Goal: Task Accomplishment & Management: Manage account settings

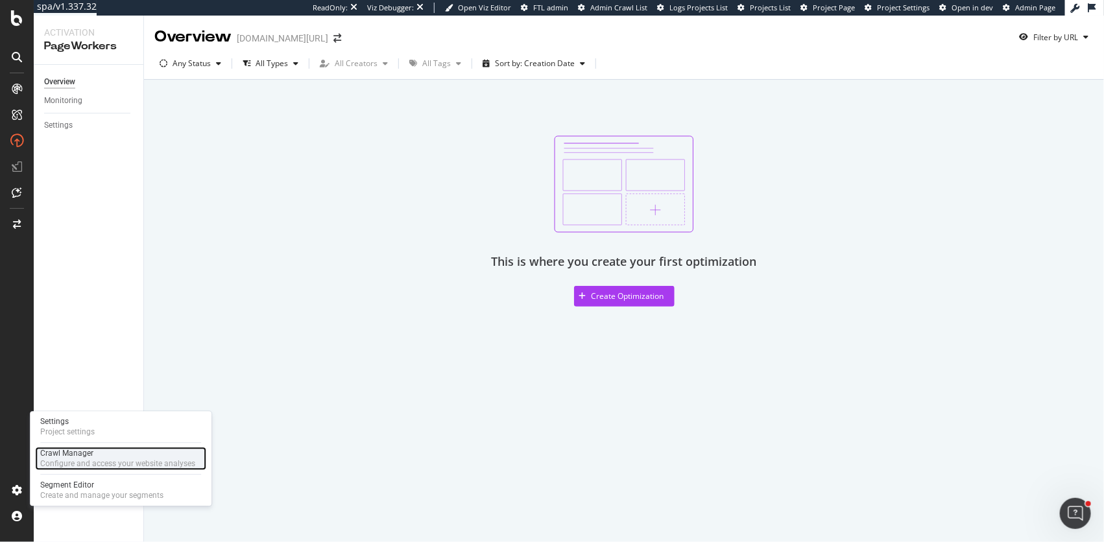
click at [51, 452] on div "Crawl Manager" at bounding box center [117, 453] width 155 height 10
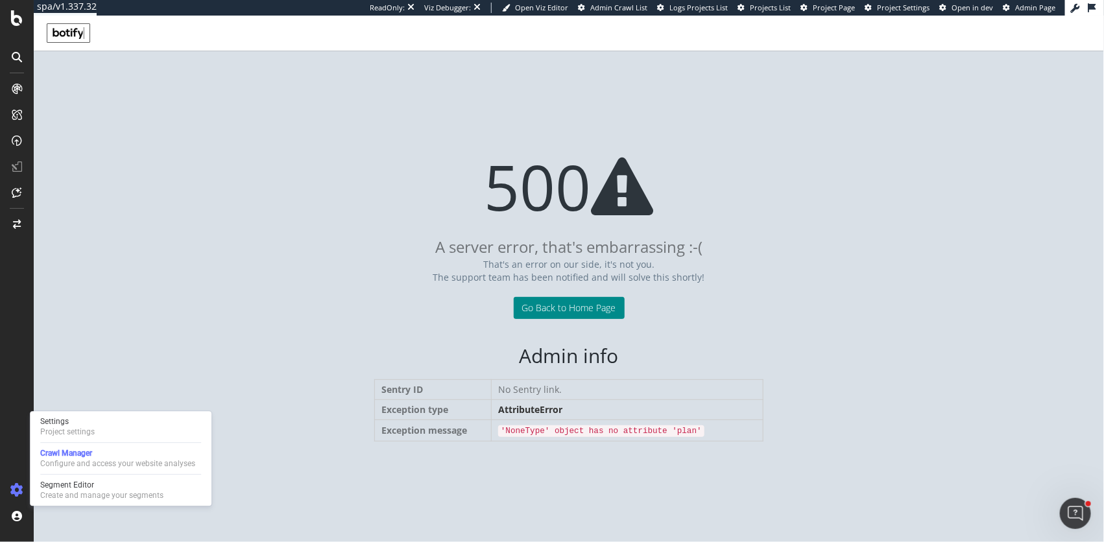
drag, startPoint x: 570, startPoint y: 300, endPoint x: 154, endPoint y: 380, distance: 423.6
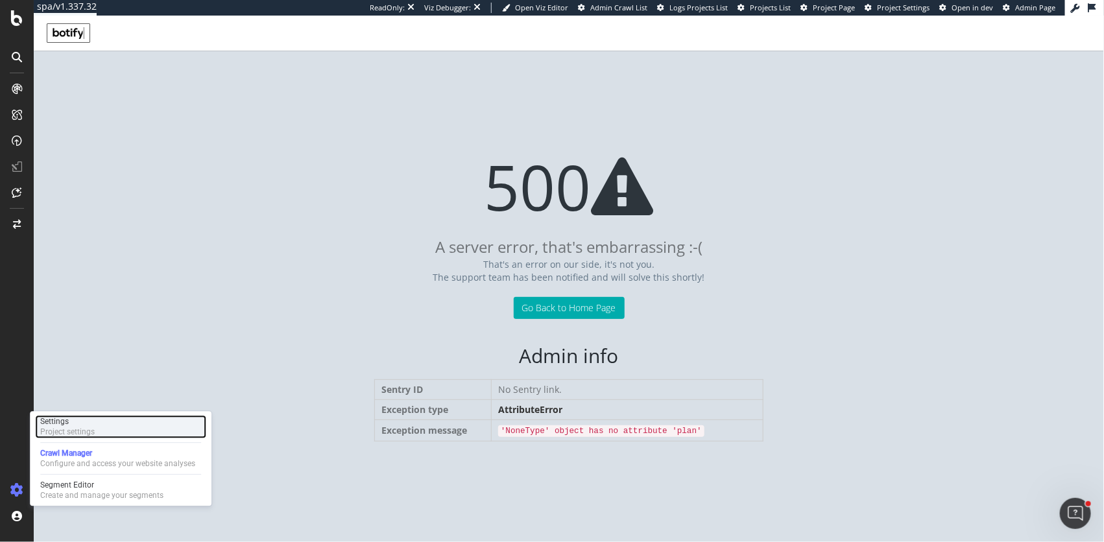
click at [127, 426] on div "Settings Project settings" at bounding box center [120, 426] width 171 height 23
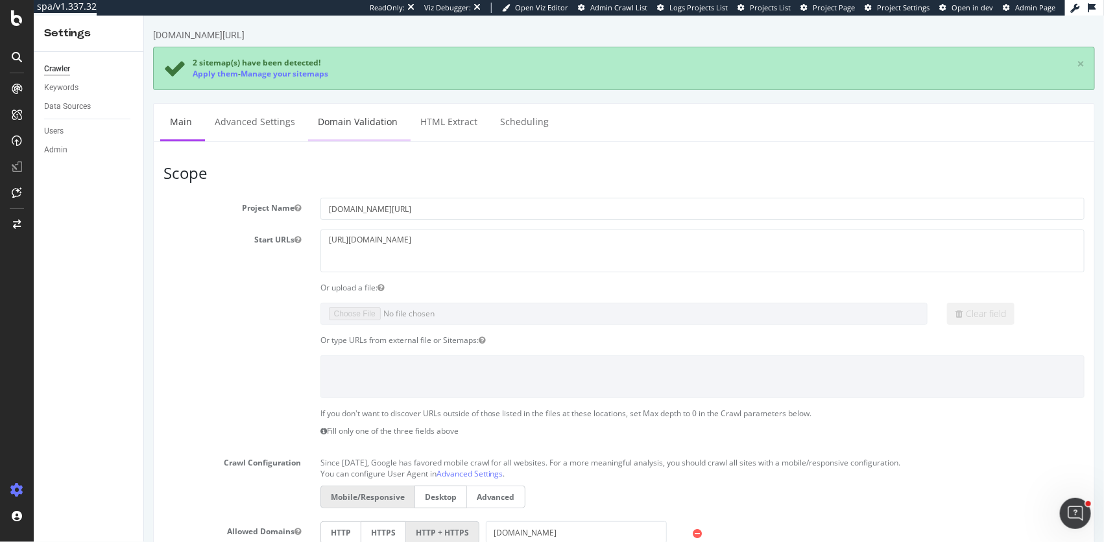
click at [367, 115] on link "Domain Validation" at bounding box center [357, 122] width 99 height 36
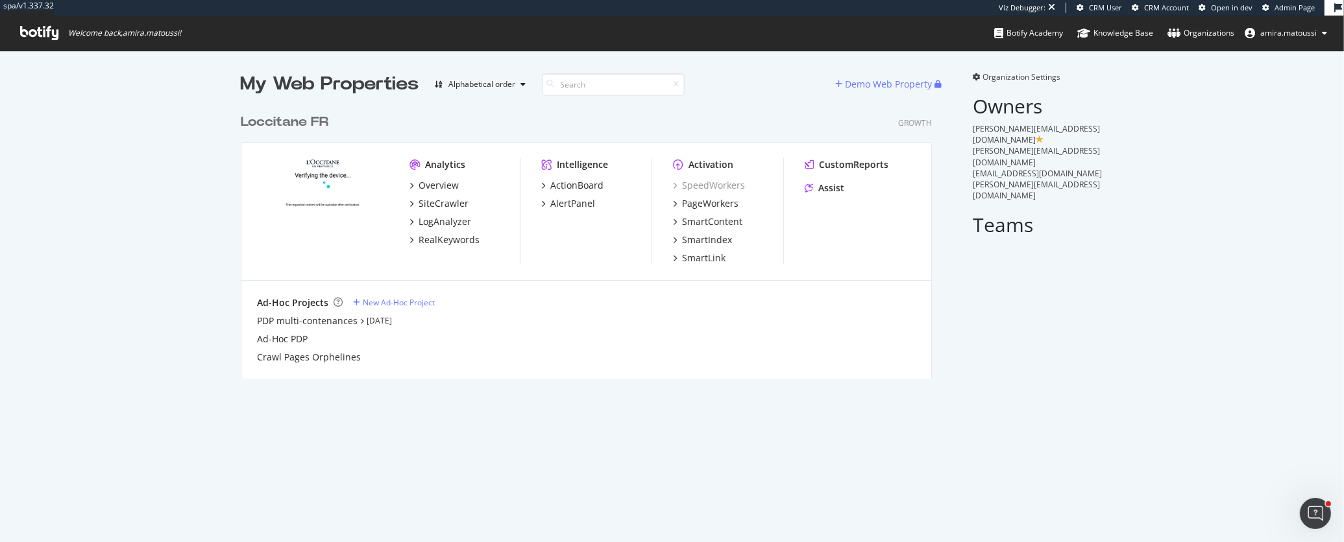
scroll to position [542, 1344]
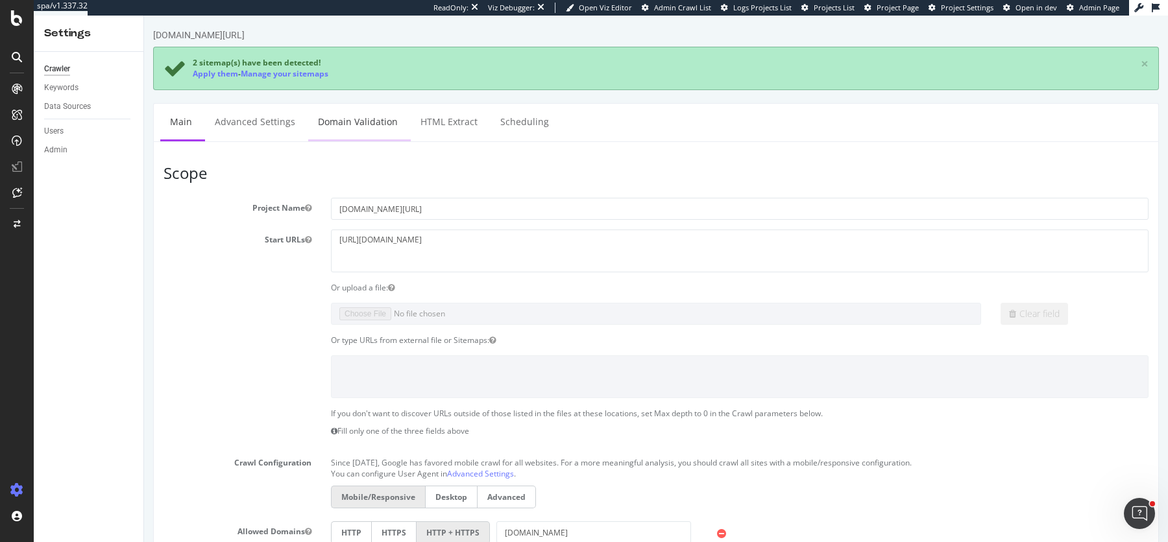
click at [374, 121] on link "Domain Validation" at bounding box center [357, 122] width 99 height 36
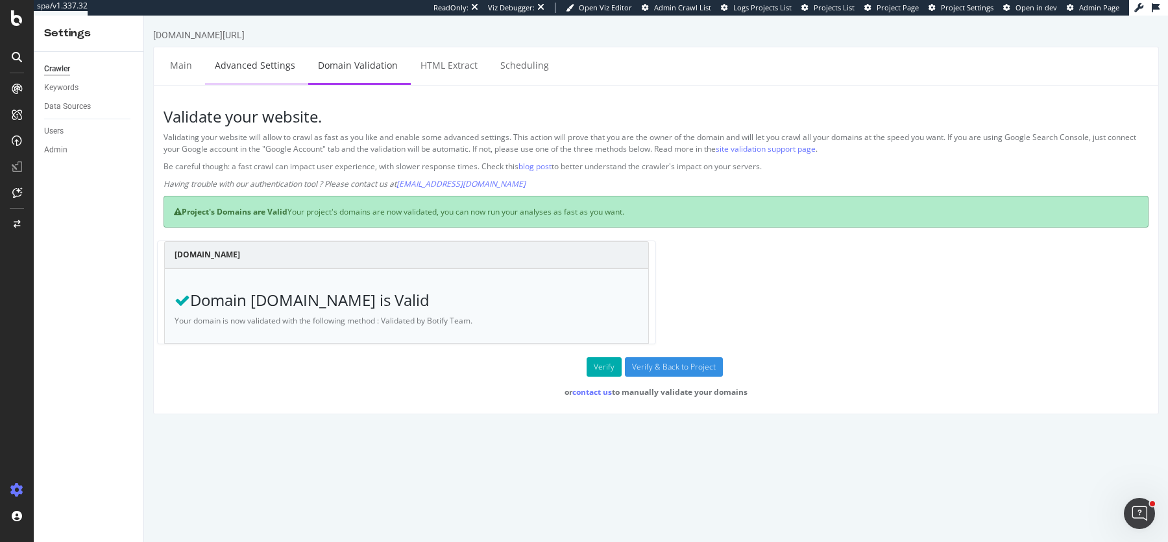
click at [232, 62] on link "Advanced Settings" at bounding box center [255, 65] width 100 height 36
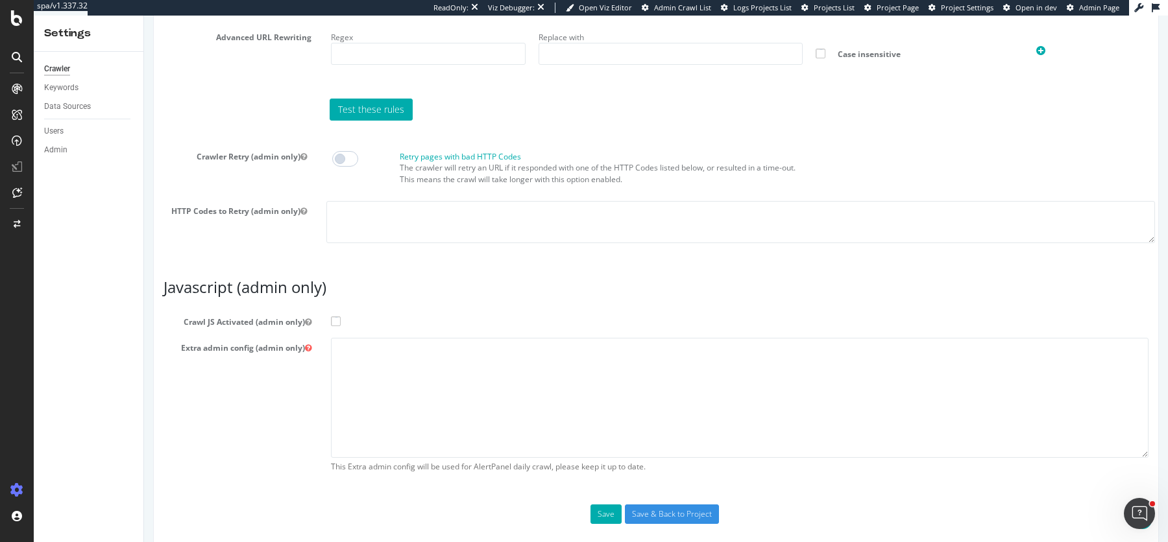
scroll to position [1031, 0]
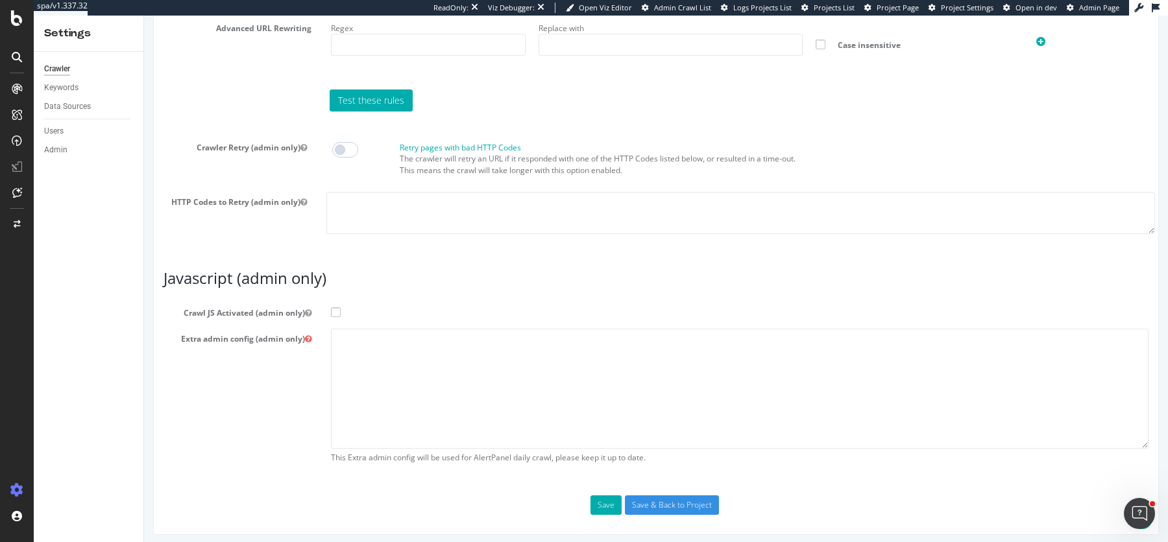
click at [335, 310] on span at bounding box center [336, 313] width 10 height 10
click at [144, 16] on input "Crawl JS Activated (admin only)" at bounding box center [144, 16] width 0 height 0
click at [343, 334] on textarea at bounding box center [740, 389] width 818 height 120
paste textarea "{ "flags": [ "cube" ], "beta": { "pap_mini_rules": [ "+ *[DOMAIN_NAME]/*", "+ *…"
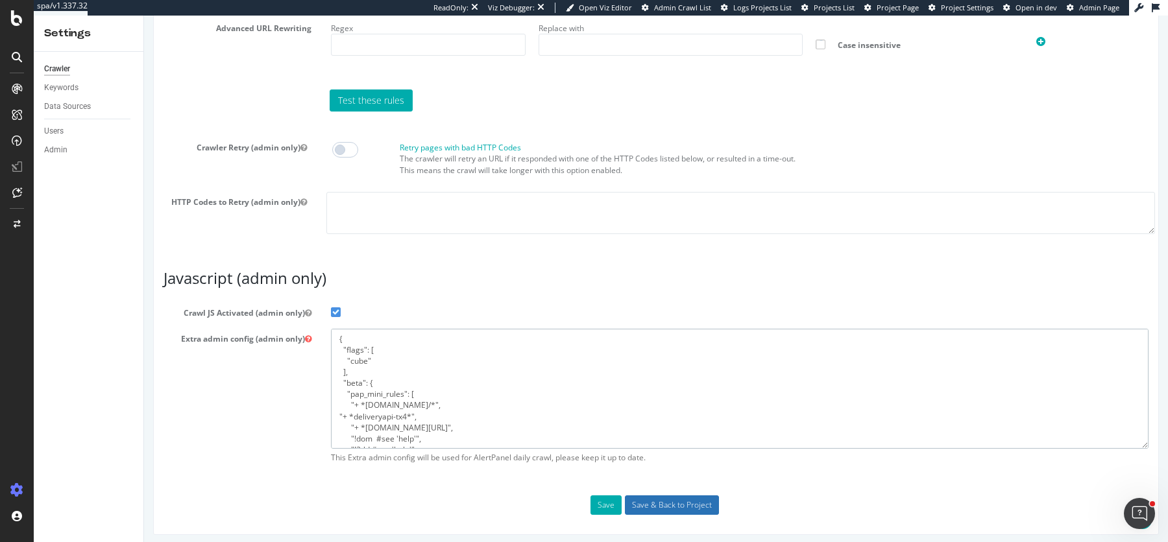
type textarea "{ "flags": [ "cube" ], "beta": { "pap_mini_rules": [ "+ *[DOMAIN_NAME]/*", "+ *…"
click at [645, 503] on input "Save & Back to Project" at bounding box center [672, 505] width 94 height 19
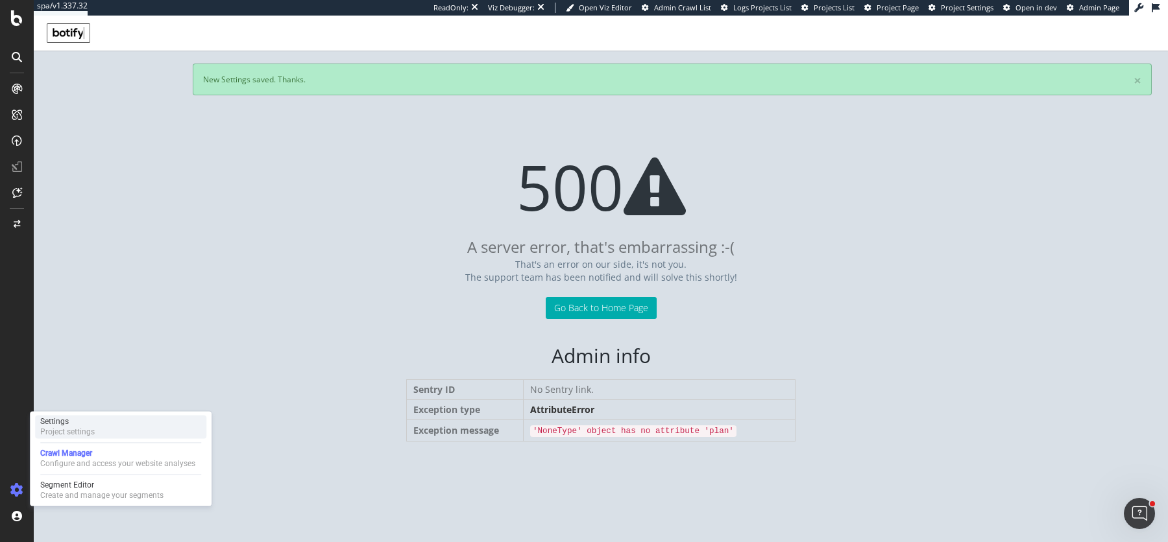
click at [80, 423] on div "Settings" at bounding box center [67, 422] width 55 height 10
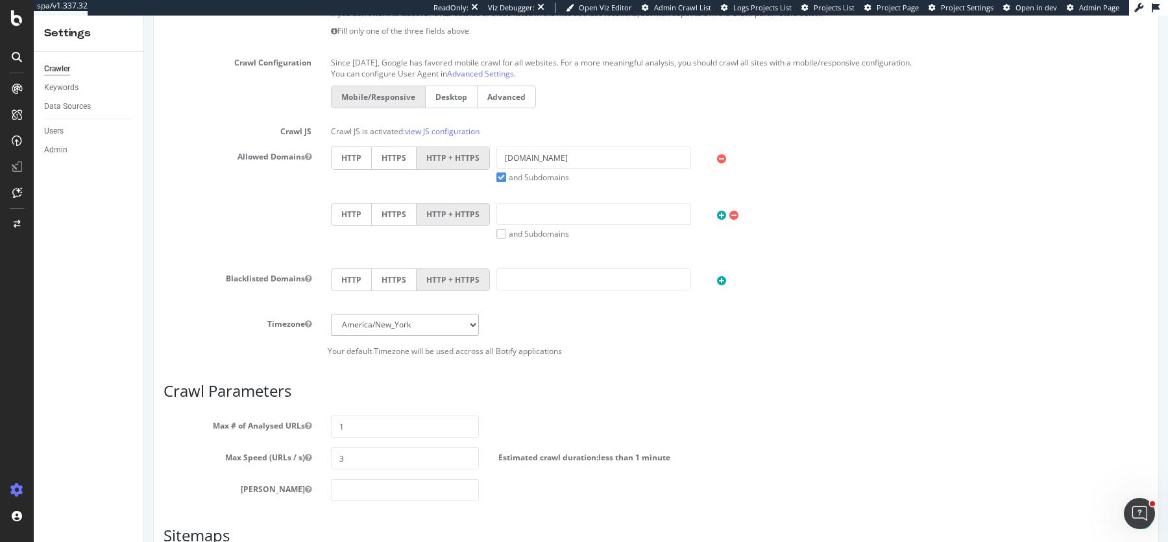
scroll to position [586, 0]
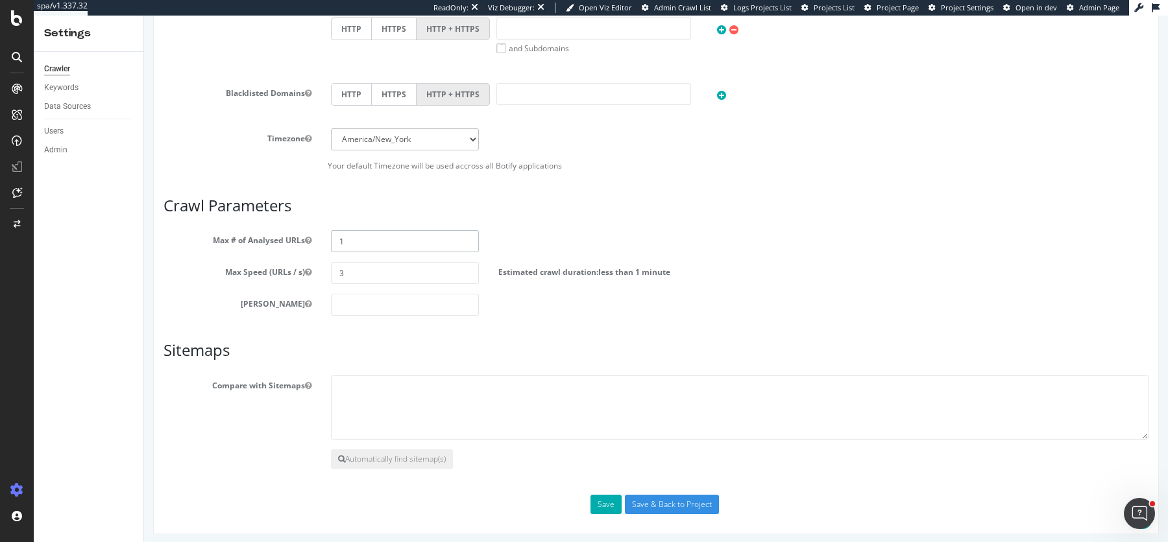
drag, startPoint x: 361, startPoint y: 232, endPoint x: 352, endPoint y: 238, distance: 10.6
click at [352, 238] on input "1" at bounding box center [405, 241] width 148 height 22
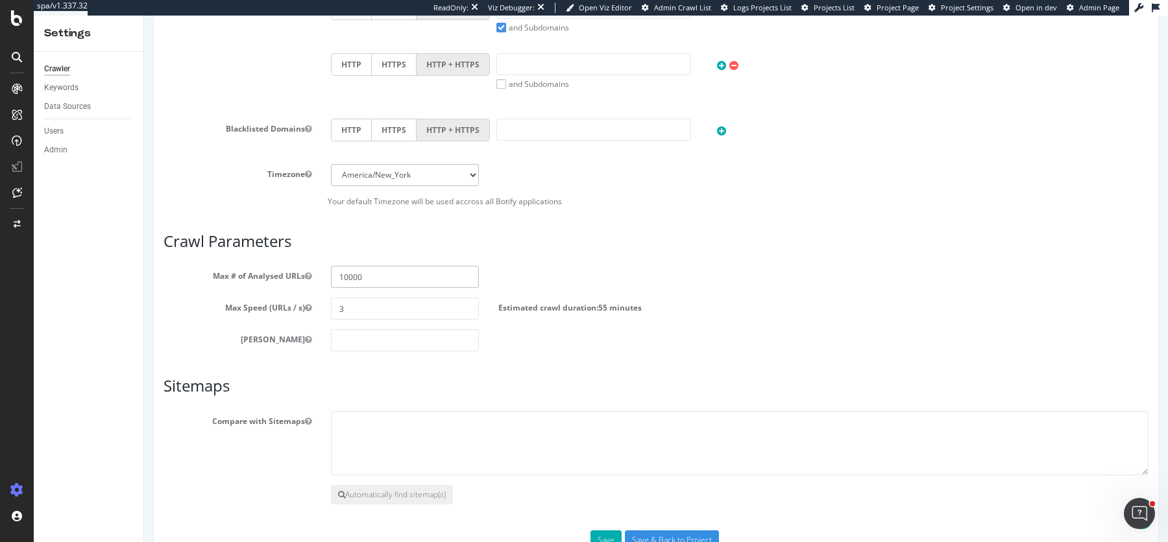
scroll to position [606, 0]
type input "10000"
click at [363, 174] on select "[GEOGRAPHIC_DATA]/[GEOGRAPHIC_DATA] [GEOGRAPHIC_DATA]/[GEOGRAPHIC_DATA] [GEOGRA…" at bounding box center [405, 176] width 148 height 22
select select "Europe/[GEOGRAPHIC_DATA]"
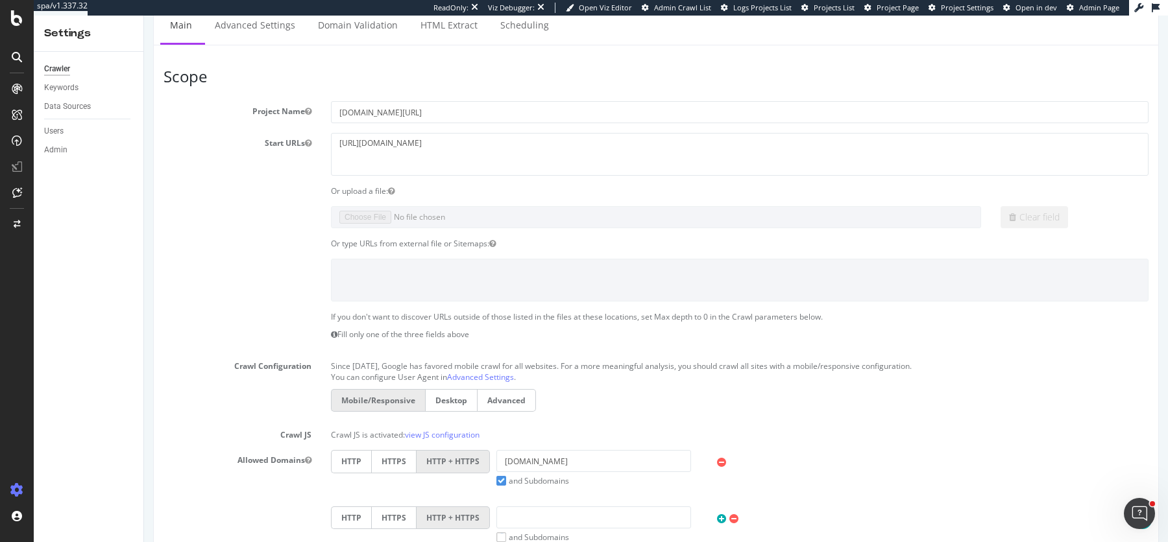
scroll to position [156, 0]
drag, startPoint x: 444, startPoint y: 141, endPoint x: 327, endPoint y: 140, distance: 117.4
click at [327, 140] on div "[URL][DOMAIN_NAME]" at bounding box center [739, 151] width 837 height 42
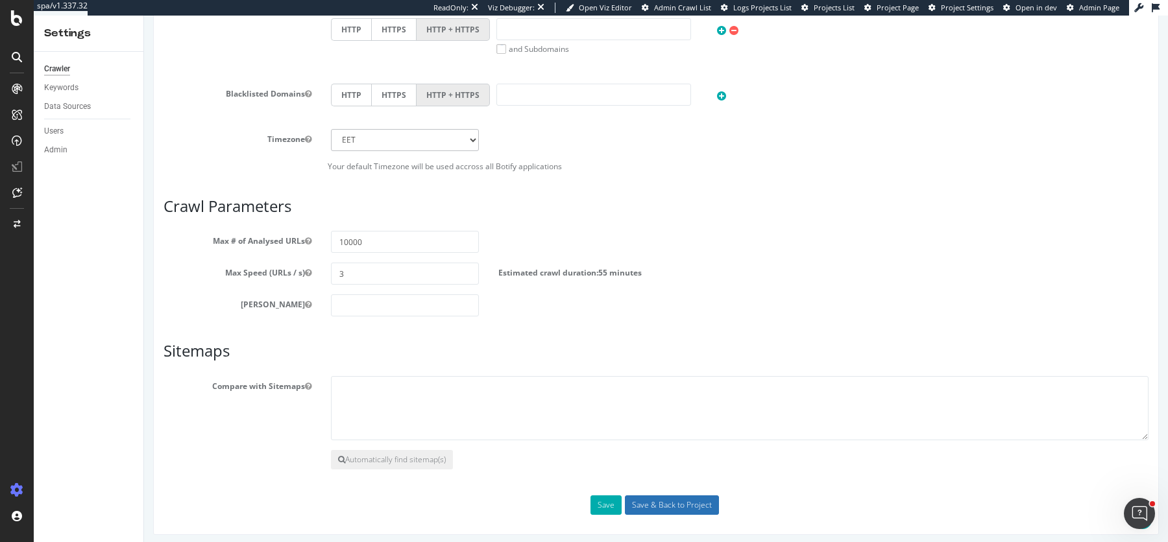
click at [640, 502] on input "Save & Back to Project" at bounding box center [672, 505] width 94 height 19
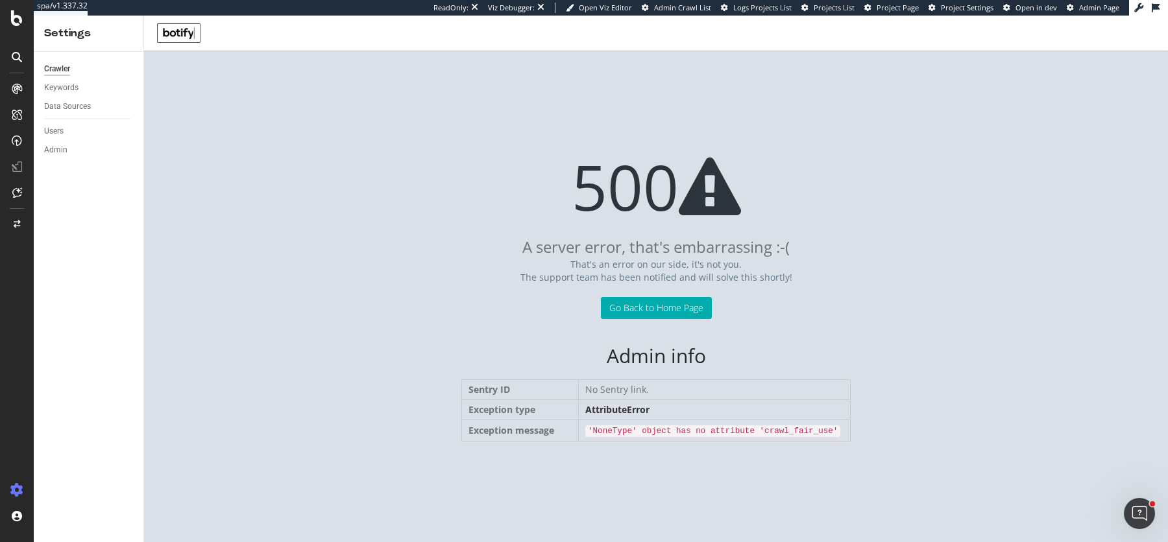
scroll to position [0, 0]
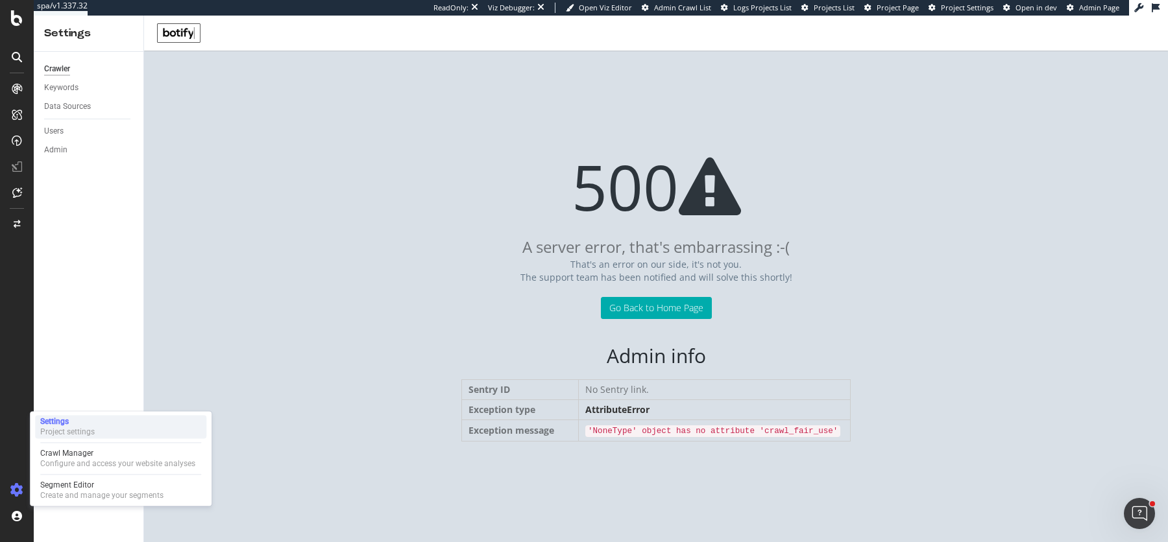
click at [75, 425] on div "Settings" at bounding box center [67, 422] width 55 height 10
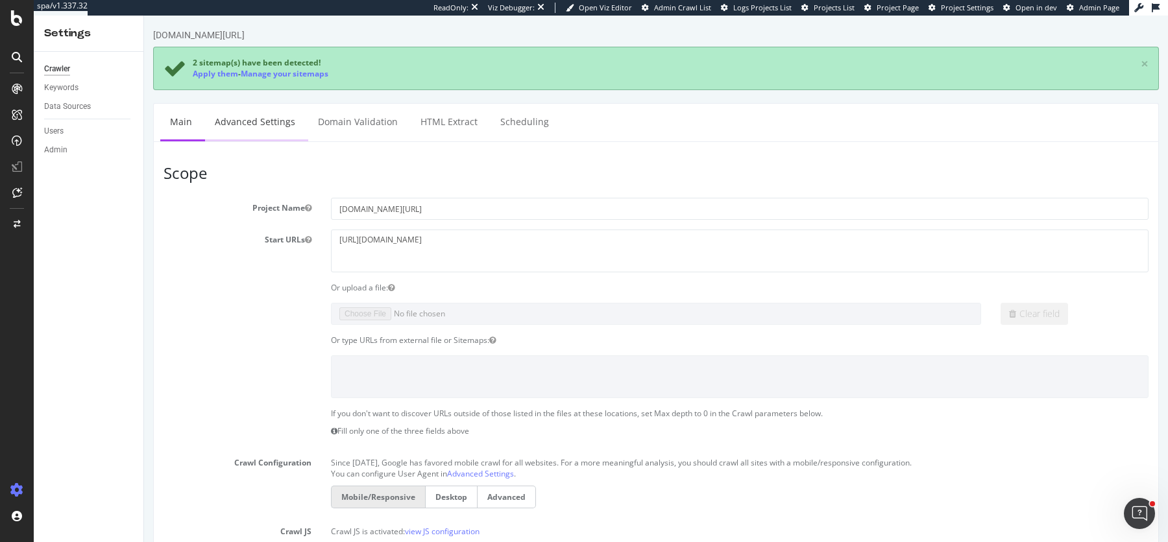
click at [227, 120] on link "Advanced Settings" at bounding box center [255, 122] width 100 height 36
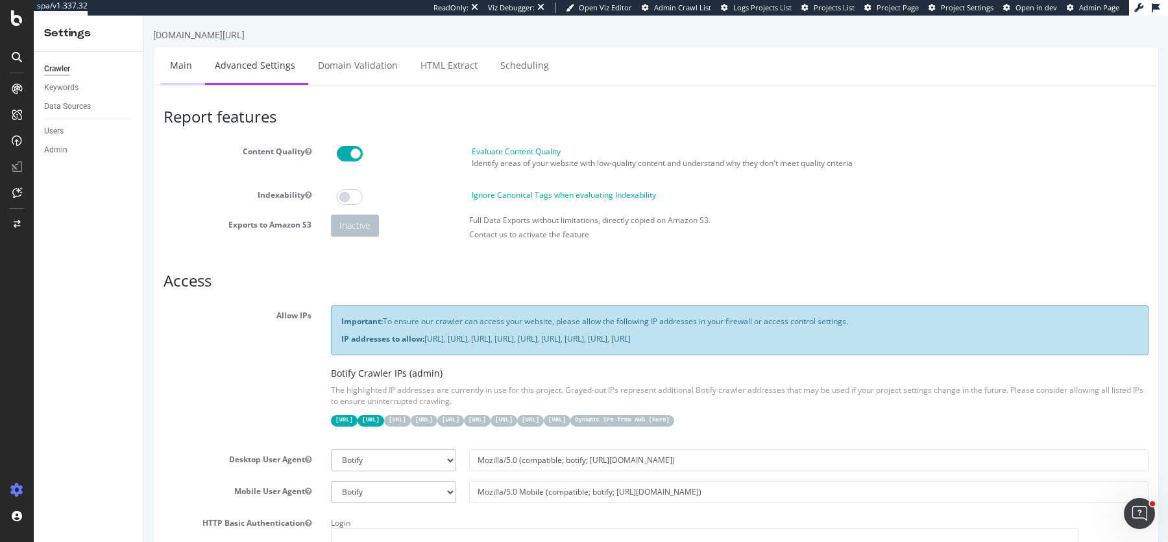
click at [175, 69] on link "Main" at bounding box center [181, 65] width 42 height 36
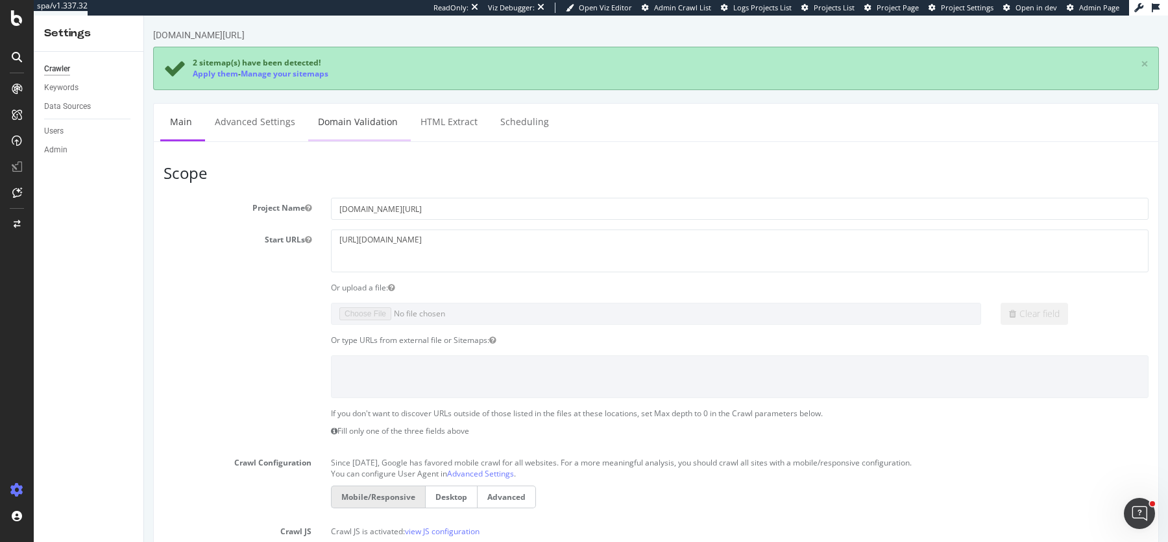
click at [357, 120] on link "Domain Validation" at bounding box center [357, 122] width 99 height 36
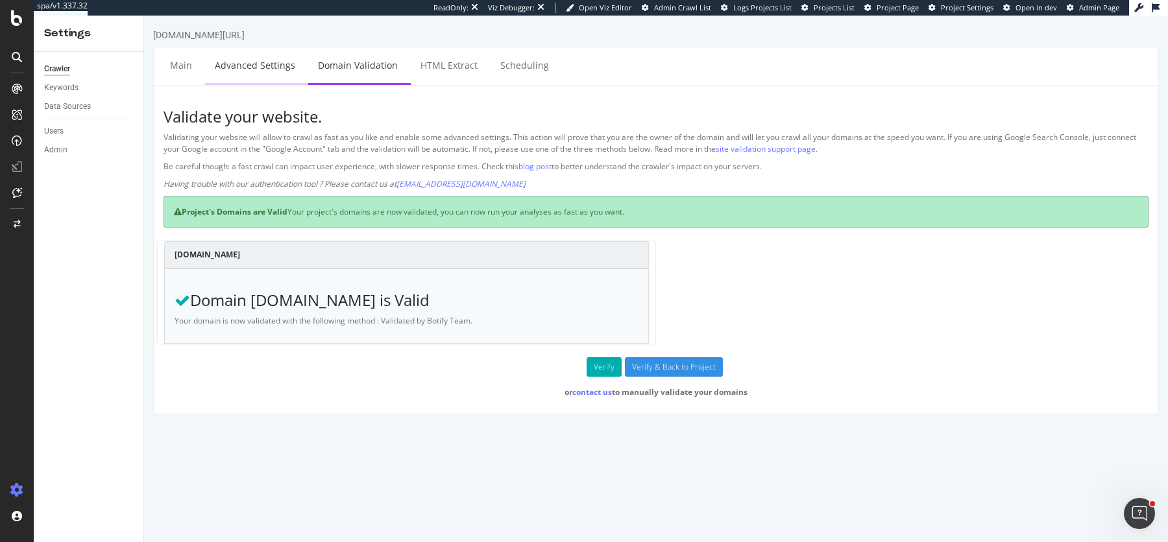
click at [240, 70] on link "Advanced Settings" at bounding box center [255, 65] width 100 height 36
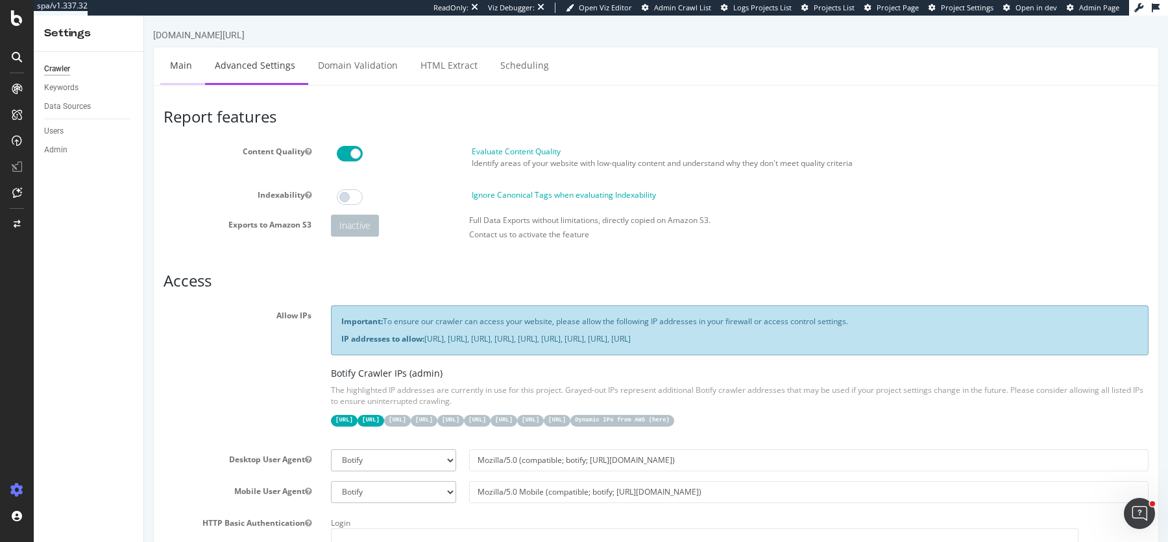
click at [179, 66] on link "Main" at bounding box center [181, 65] width 42 height 36
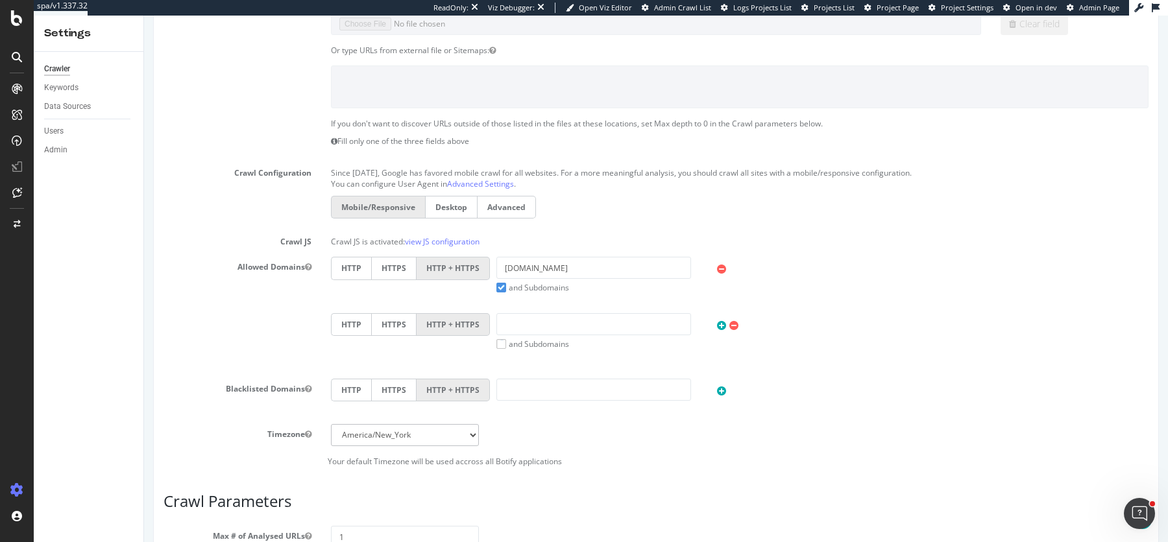
scroll to position [586, 0]
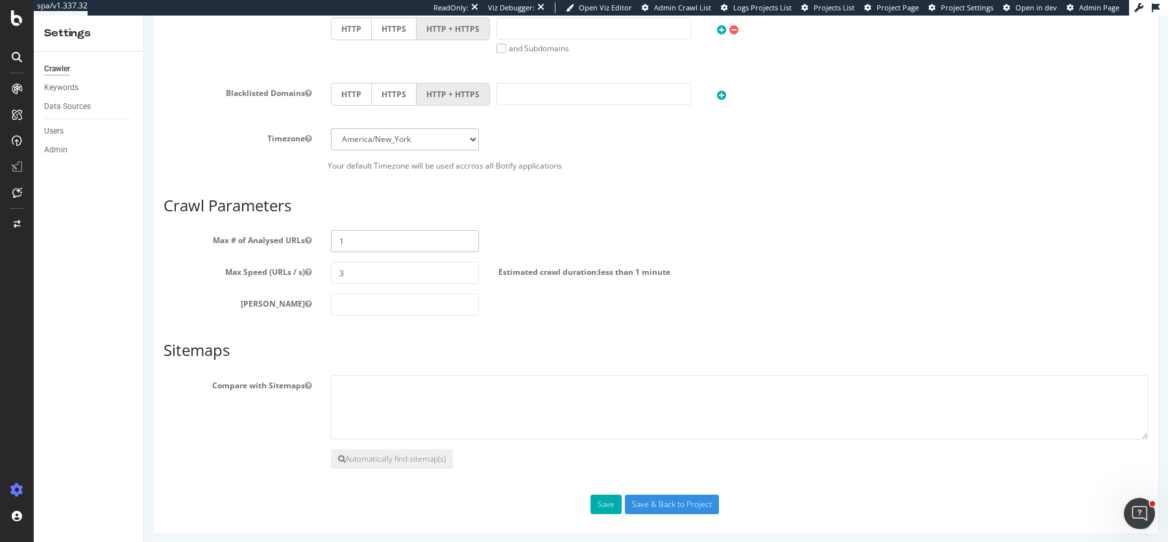
click at [347, 241] on input "1" at bounding box center [405, 241] width 148 height 22
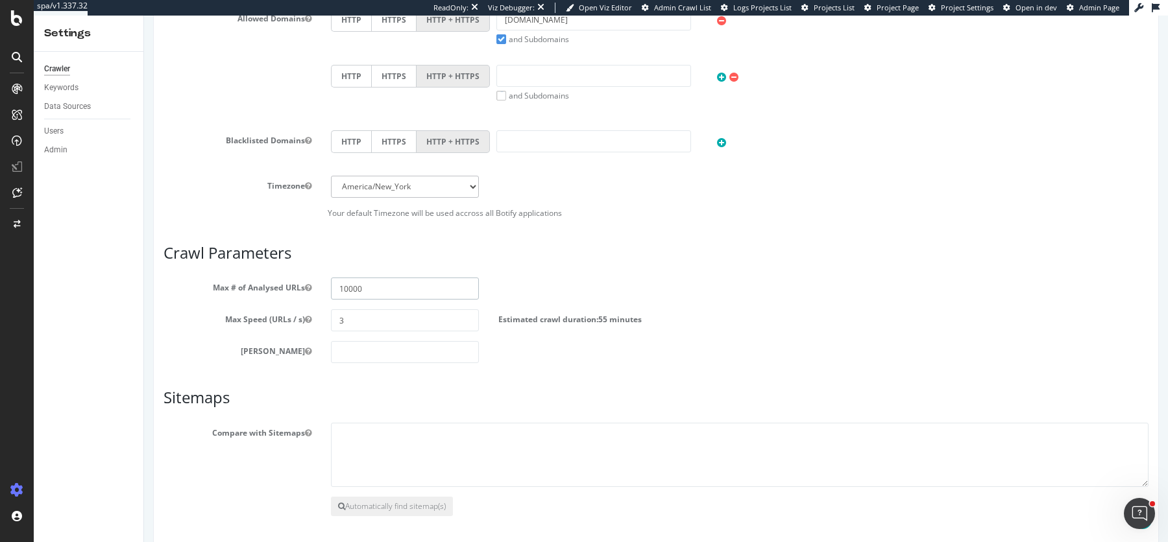
scroll to position [535, 0]
type input "10000"
click at [382, 188] on select "[GEOGRAPHIC_DATA]/[GEOGRAPHIC_DATA] [GEOGRAPHIC_DATA]/[GEOGRAPHIC_DATA] [GEOGRA…" at bounding box center [405, 191] width 148 height 22
select select "Europe/[GEOGRAPHIC_DATA]"
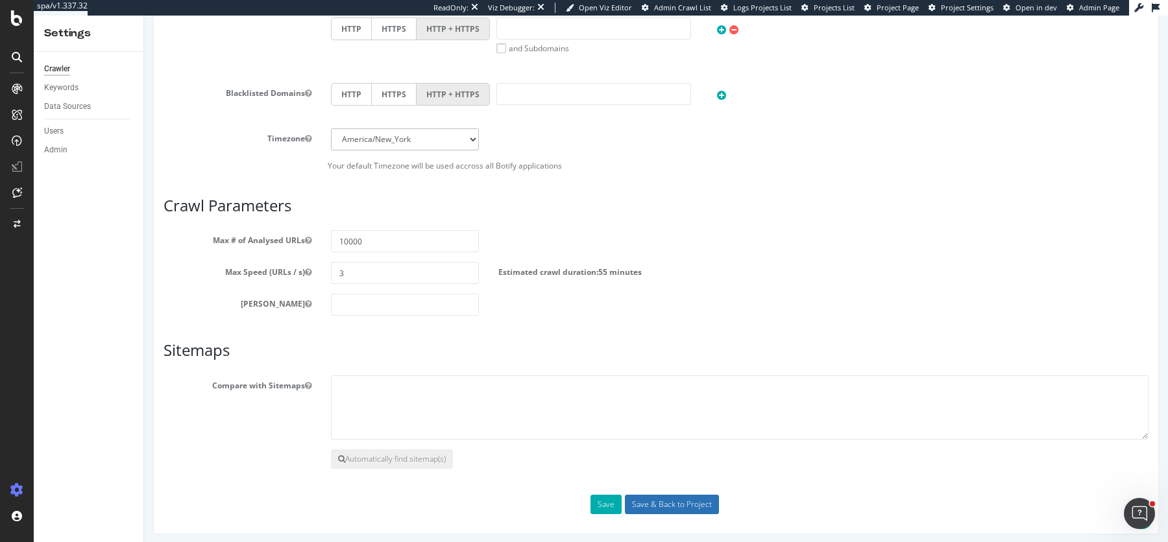
click at [657, 503] on input "Save & Back to Project" at bounding box center [672, 504] width 94 height 19
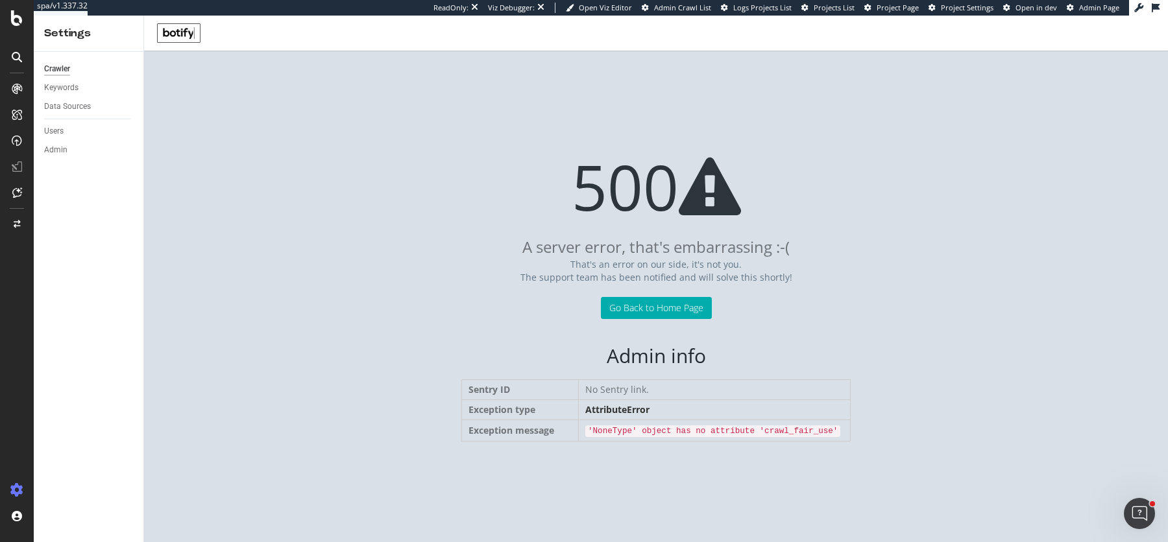
scroll to position [0, 0]
click at [621, 306] on link "Go Back to Home Page" at bounding box center [656, 308] width 111 height 22
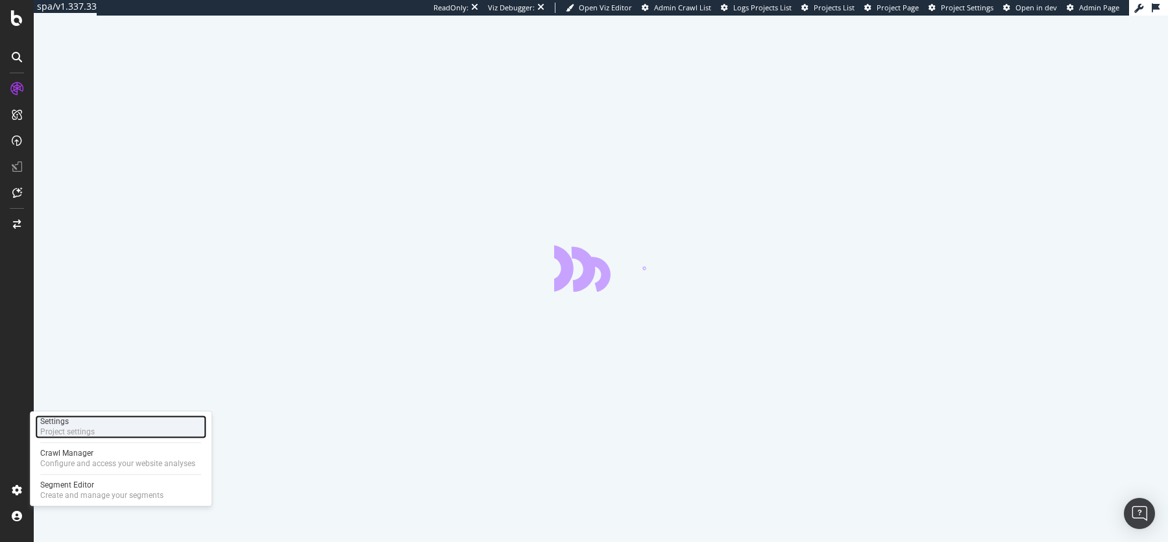
click at [70, 422] on div "Settings" at bounding box center [67, 422] width 55 height 10
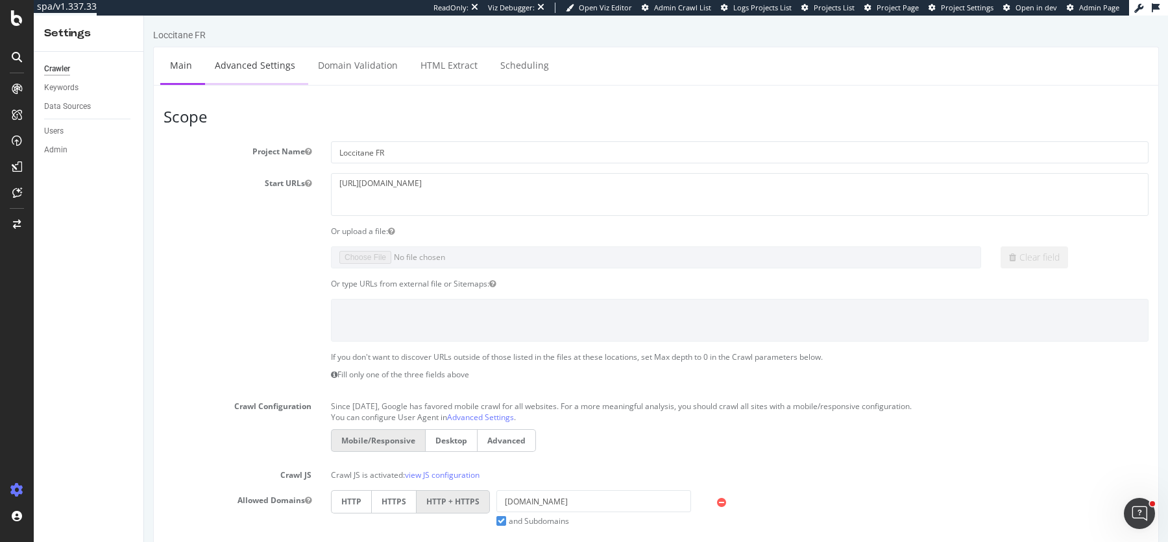
click at [276, 72] on link "Advanced Settings" at bounding box center [255, 65] width 100 height 36
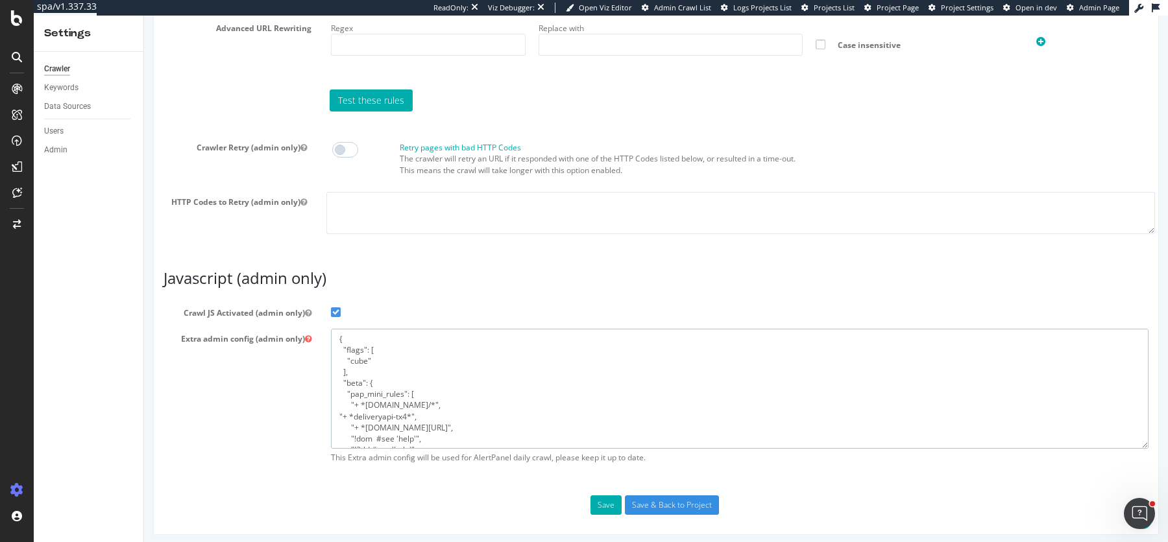
drag, startPoint x: 355, startPoint y: 433, endPoint x: 302, endPoint y: 292, distance: 150.3
click at [302, 292] on article "Javascript (admin only) Crawl JS Activated (admin only) Extra admin config (adm…" at bounding box center [656, 370] width 985 height 200
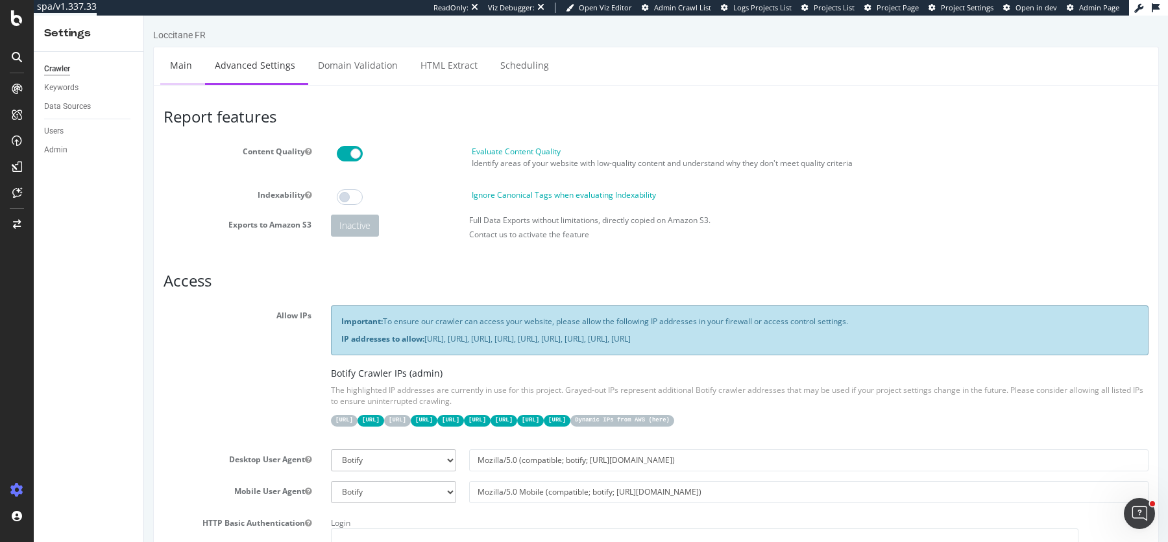
click at [174, 68] on link "Main" at bounding box center [181, 65] width 42 height 36
